Goal: Information Seeking & Learning: Learn about a topic

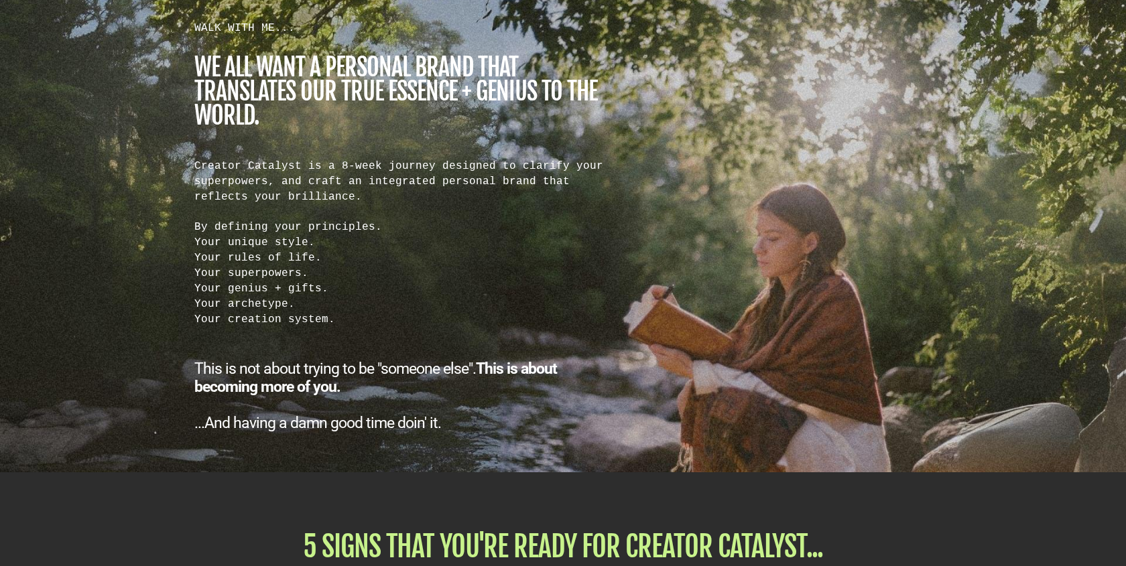
scroll to position [1236, 0]
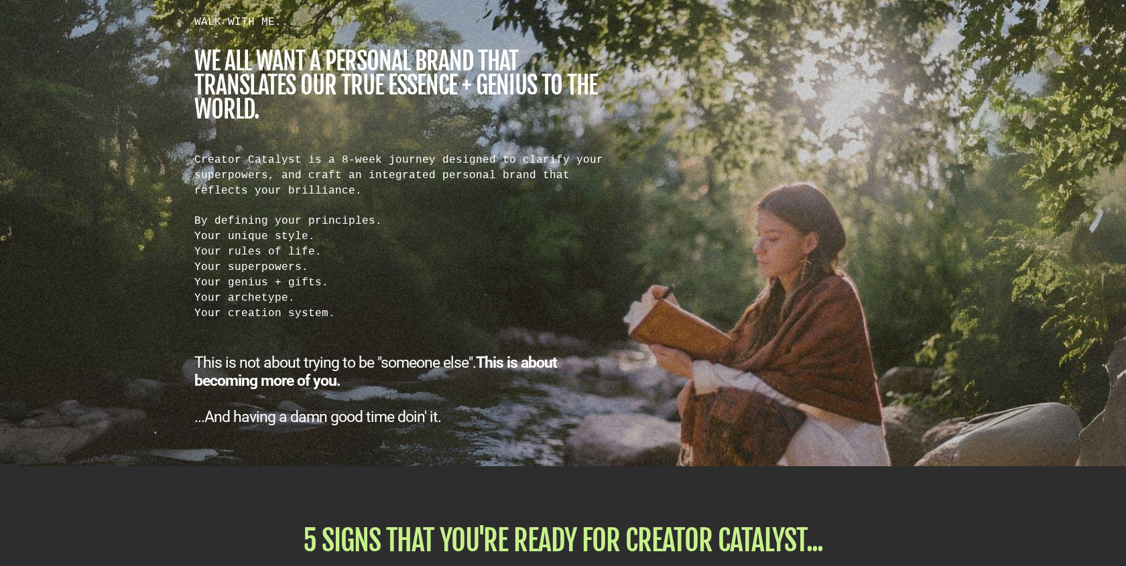
drag, startPoint x: 197, startPoint y: 224, endPoint x: 324, endPoint y: 325, distance: 162.1
click at [326, 325] on div "WALK WITH ME... we all want a personal brand that translates our true essence +…" at bounding box center [402, 220] width 429 height 412
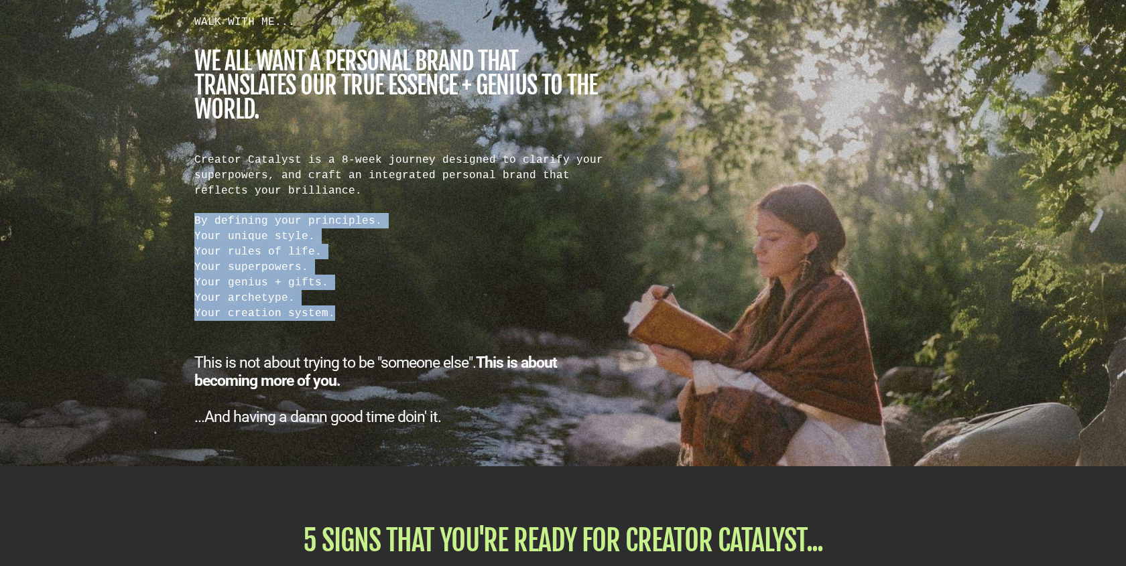
drag, startPoint x: 327, startPoint y: 315, endPoint x: 193, endPoint y: 218, distance: 165.5
click at [193, 218] on div "WALK WITH ME... we all want a personal brand that translates our true essence +…" at bounding box center [402, 220] width 429 height 412
copy div "By defining your principles. Your unique style. Your rules of life. Your superp…"
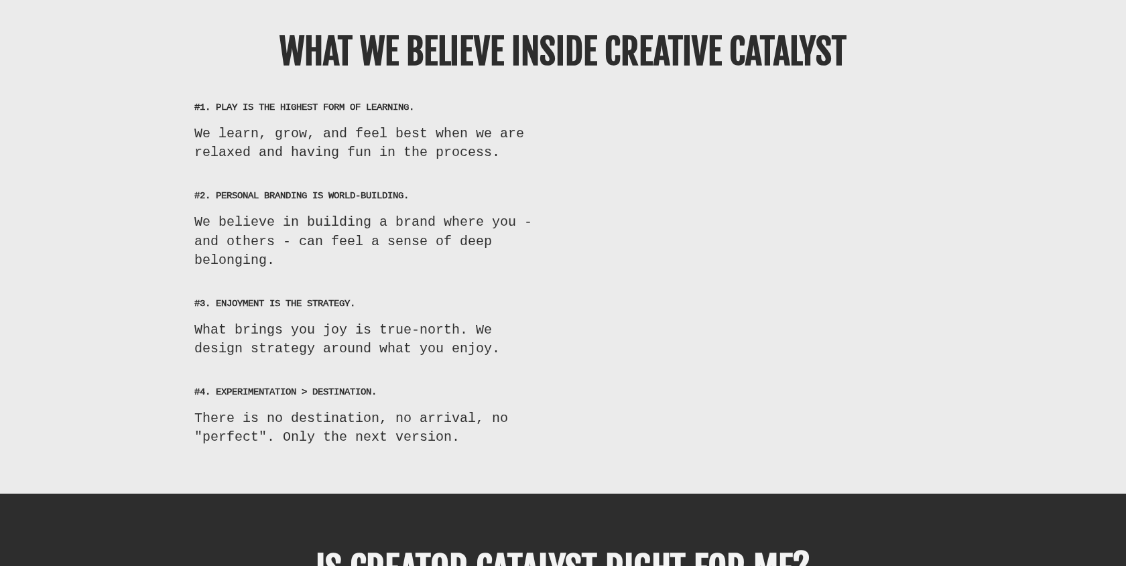
scroll to position [8022, 0]
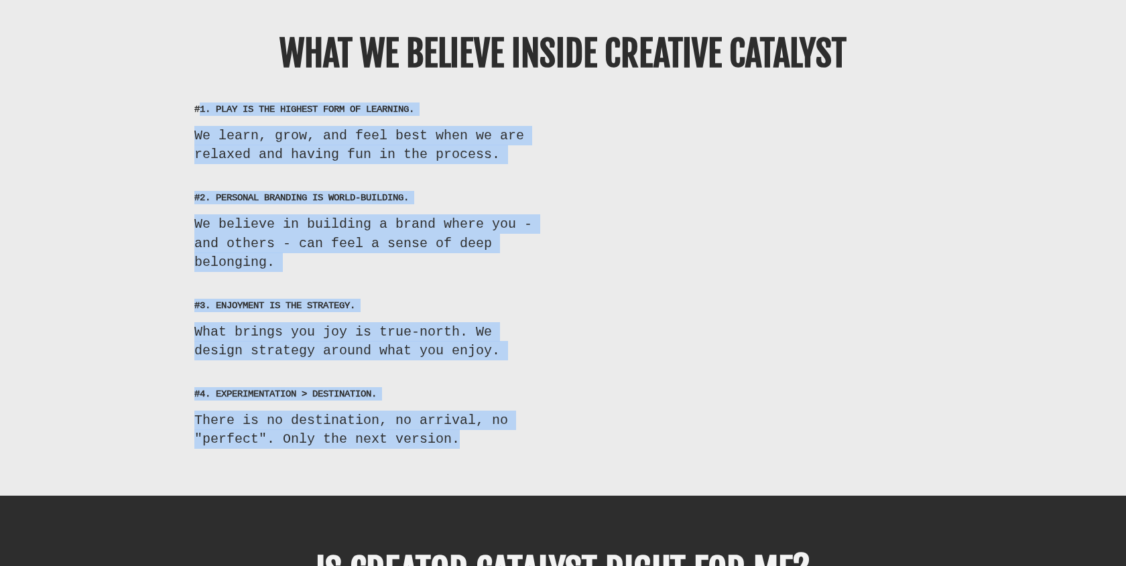
drag, startPoint x: 197, startPoint y: 83, endPoint x: 494, endPoint y: 415, distance: 445.1
click at [494, 415] on div "WHAT WE BELIEVE INSIDE CREATIVE CATALYST #1. PLAY IS THE HIGHEST FORM OF LEARNI…" at bounding box center [563, 238] width 784 height 447
copy div "1. PLAY IS THE HIGHEST FORM OF LEARNING. We learn, grow, and feel best when we …"
click at [823, 285] on div "#3. ENJOYMENT IS THE STRATEGY. What brings you joy is true-north. We design str…" at bounding box center [563, 329] width 784 height 88
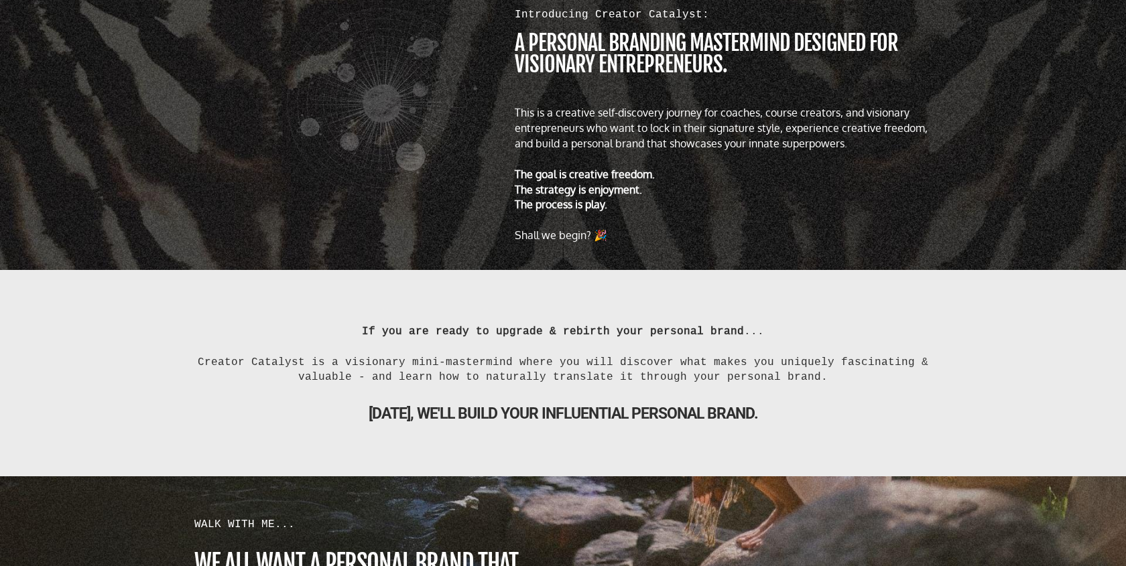
scroll to position [0, 0]
